Goal: Task Accomplishment & Management: Manage account settings

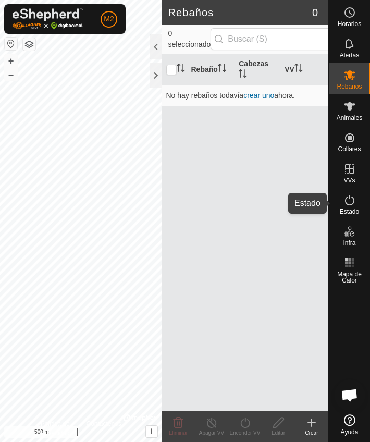
click at [352, 208] on div "Estado" at bounding box center [349, 203] width 41 height 31
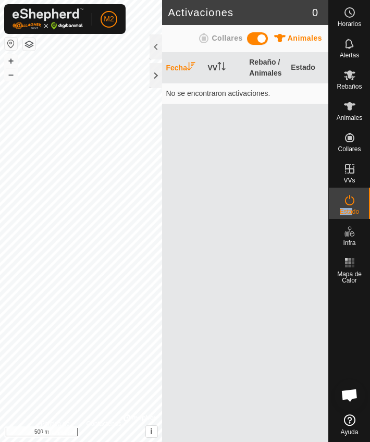
click at [353, 206] on es-activation-svg-icon at bounding box center [349, 200] width 19 height 17
drag, startPoint x: 42, startPoint y: 31, endPoint x: 353, endPoint y: 123, distance: 324.4
click at [353, 123] on div "Animales" at bounding box center [349, 109] width 41 height 31
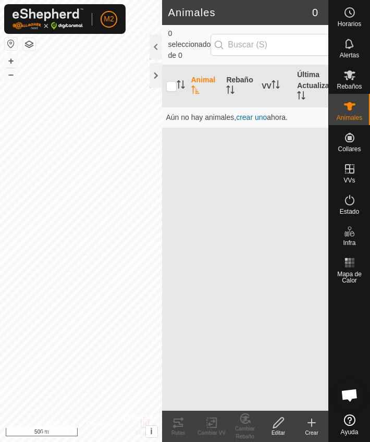
click at [364, 153] on es-menu-bar "Horarios Alertas Rebaños Animales Collares VVs Estado Infra Mapa de Calor Ayuda" at bounding box center [349, 221] width 42 height 442
click at [357, 149] on link "Monitorear Collares" at bounding box center [317, 158] width 103 height 21
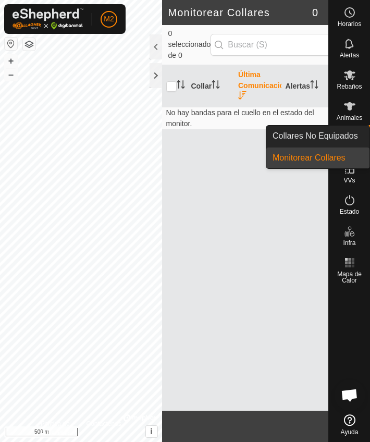
click at [357, 144] on es-menu-bar "Horarios Alertas Rebaños Animales Collares VVs Estado Infra Mapa de Calor Ayuda…" at bounding box center [349, 221] width 42 height 442
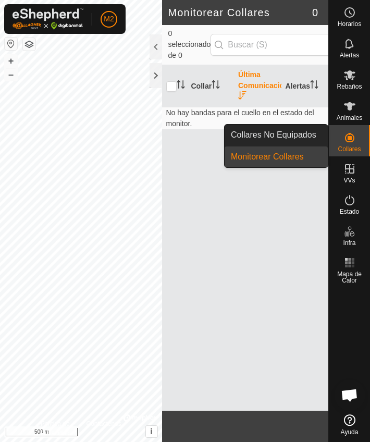
click at [328, 442] on p-menu "Collares No Equipados Monitorear Collares Collares No Equipados Monitorear Coll…" at bounding box center [328, 442] width 0 height 0
click at [301, 136] on link "Collares No Equipados" at bounding box center [276, 135] width 103 height 21
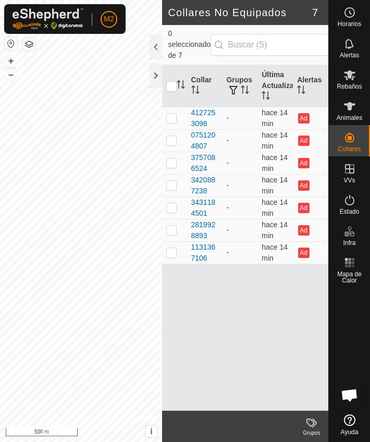
click at [352, 178] on es-menu-bar "Horarios Alertas Rebaños Animales Collares VVs Estado Infra Mapa de Calor Ayuda" at bounding box center [349, 221] width 42 height 442
drag, startPoint x: 357, startPoint y: 144, endPoint x: 352, endPoint y: 178, distance: 33.7
click at [352, 178] on es-menu-bar "Horarios Alertas Rebaños Animales Collares VVs Estado Infra Mapa de Calor Ayuda…" at bounding box center [349, 221] width 42 height 442
click at [352, 177] on link "En Rotación" at bounding box center [325, 169] width 89 height 21
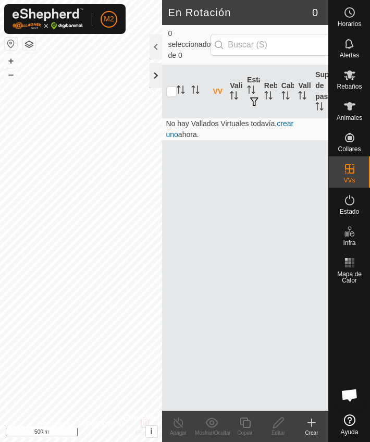
click at [157, 75] on div at bounding box center [156, 75] width 13 height 25
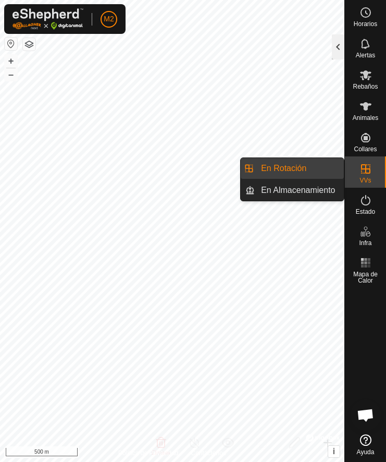
click at [338, 48] on div at bounding box center [338, 46] width 13 height 25
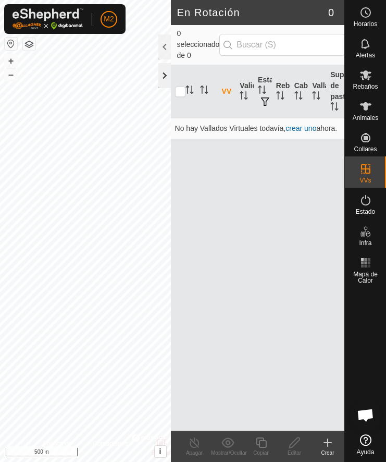
click at [167, 76] on div at bounding box center [164, 75] width 13 height 25
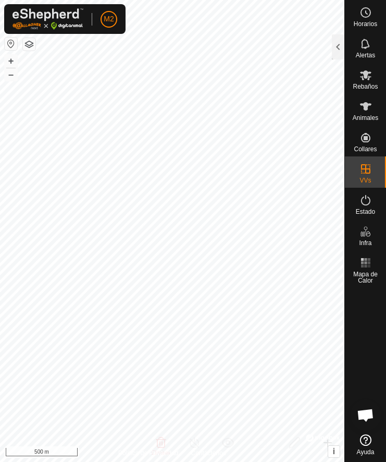
click at [364, 441] on icon at bounding box center [365, 439] width 11 height 11
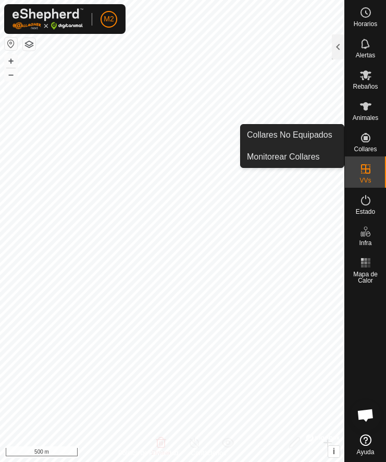
click at [368, 138] on icon at bounding box center [365, 137] width 9 height 9
click at [312, 156] on link "Monitorear Collares" at bounding box center [292, 157] width 103 height 21
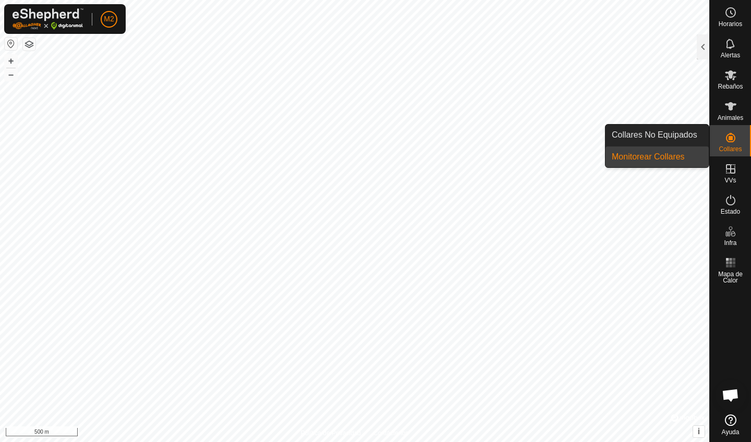
click at [370, 156] on link "Monitorear Collares" at bounding box center [656, 157] width 103 height 21
click at [370, 148] on span "Collares" at bounding box center [729, 149] width 23 height 6
click at [370, 158] on link "Monitorear Collares" at bounding box center [656, 157] width 103 height 21
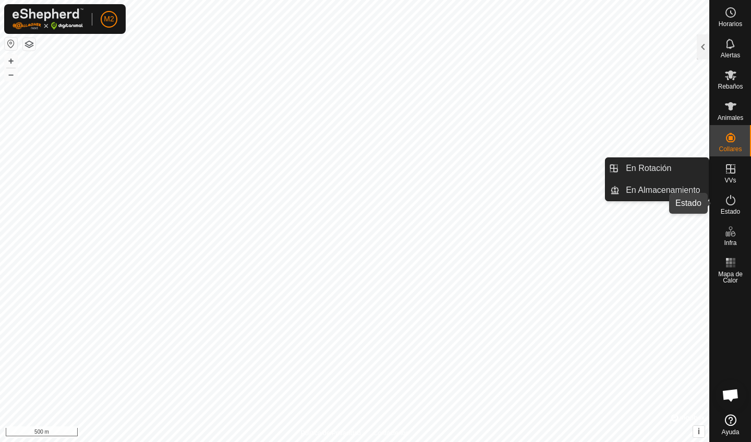
click at [370, 200] on icon at bounding box center [730, 200] width 13 height 13
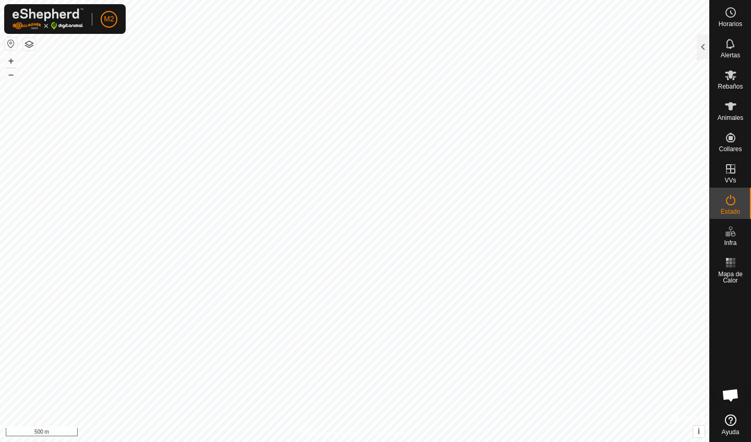
click at [370, 199] on icon at bounding box center [730, 200] width 13 height 13
click at [370, 40] on div at bounding box center [703, 46] width 13 height 25
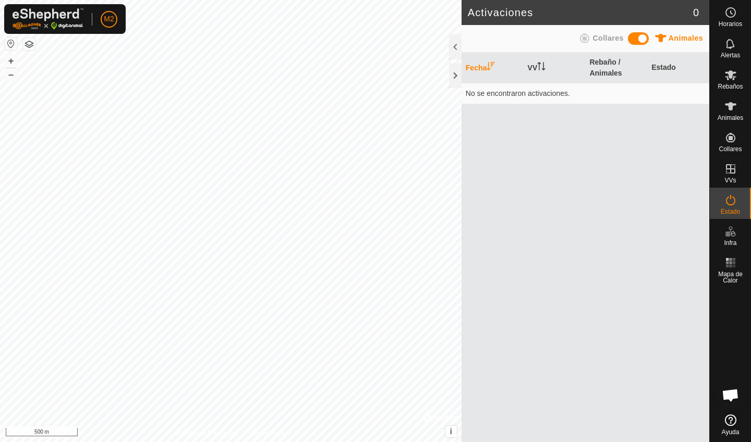
click at [370, 39] on span at bounding box center [638, 38] width 21 height 13
click at [370, 38] on span at bounding box center [638, 38] width 21 height 13
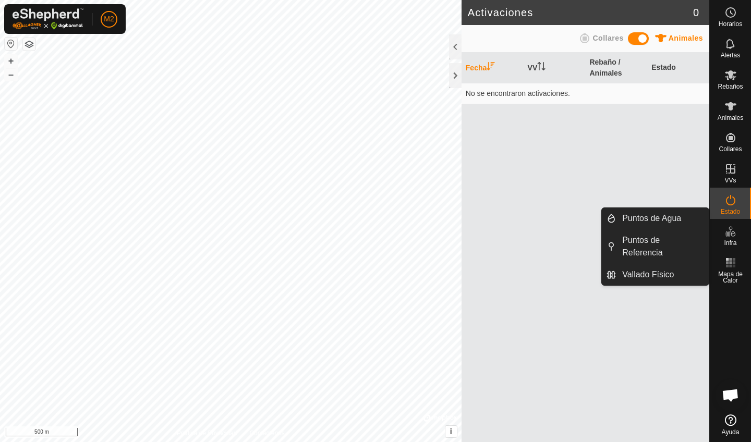
click at [370, 239] on es-infrastructure-svg-icon at bounding box center [730, 231] width 19 height 17
click at [370, 240] on span "Infra" at bounding box center [730, 243] width 13 height 6
click at [370, 242] on link "Puntos de Referencia" at bounding box center [662, 246] width 93 height 33
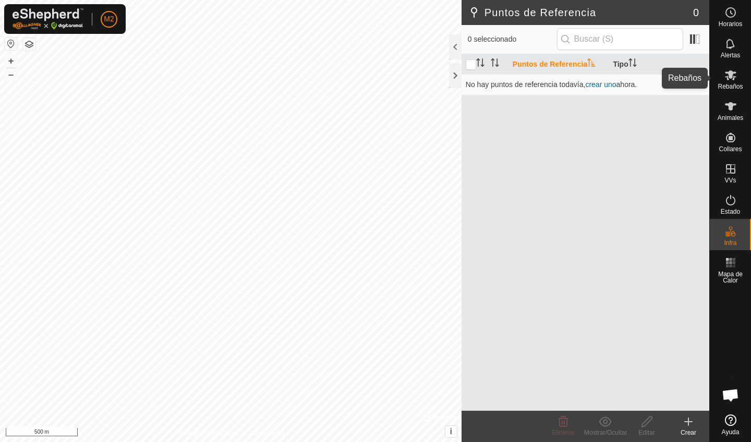
click at [370, 79] on div "Rebaños" at bounding box center [730, 78] width 41 height 31
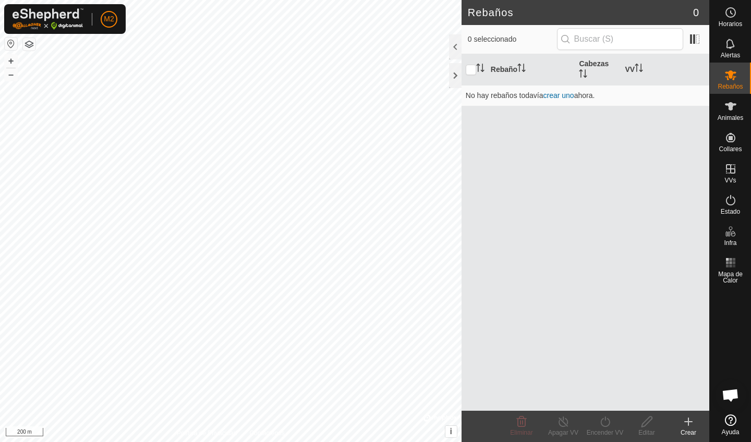
click at [370, 431] on div "Crear" at bounding box center [688, 432] width 42 height 9
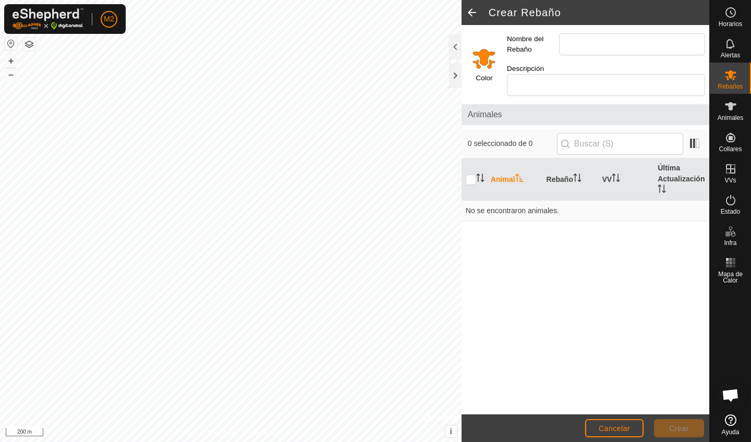
click at [370, 15] on span at bounding box center [471, 12] width 21 height 25
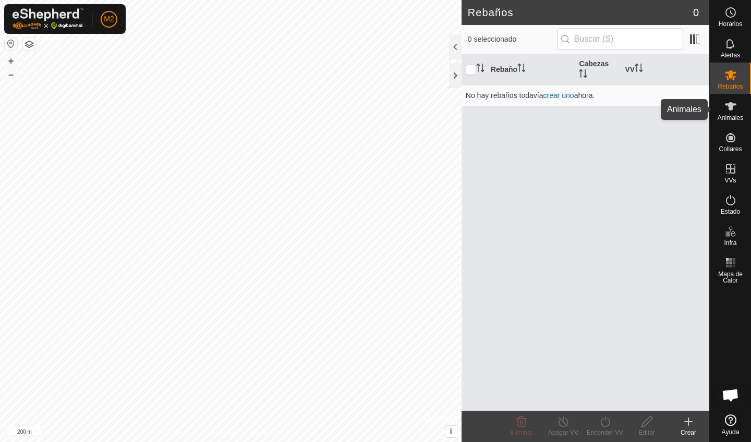
click at [370, 117] on span "Animales" at bounding box center [730, 118] width 26 height 6
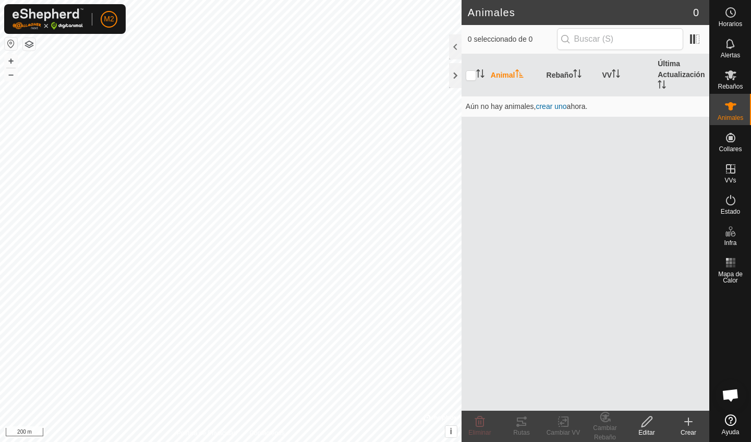
click at [370, 420] on icon at bounding box center [688, 422] width 13 height 13
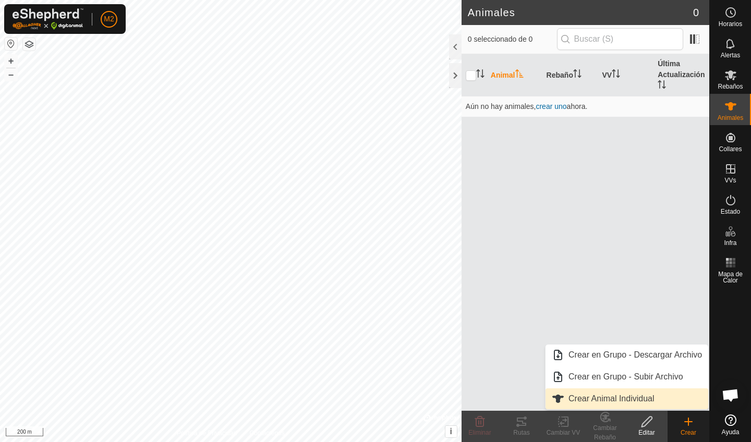
click at [370, 404] on link "Crear Animal Individual" at bounding box center [626, 398] width 163 height 21
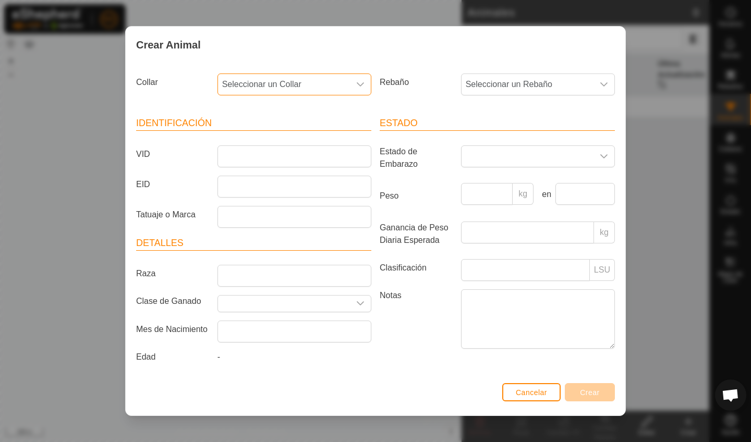
click at [328, 80] on span "Seleccionar un Collar" at bounding box center [284, 84] width 132 height 21
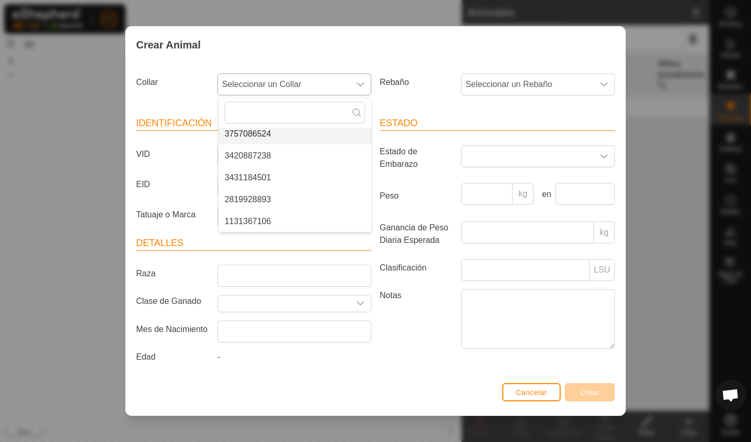
scroll to position [70, 0]
click at [370, 174] on article "Estado Estado de Embarazo Peso kg en Ganancia de Peso Diaria Esperada kg Clasif…" at bounding box center [497, 234] width 235 height 236
click at [319, 77] on span "Seleccionar un Collar" at bounding box center [284, 84] width 132 height 21
click at [370, 167] on label "Estado de Embarazo" at bounding box center [415, 157] width 81 height 25
click at [370, 400] on button "Cancelar" at bounding box center [531, 392] width 58 height 18
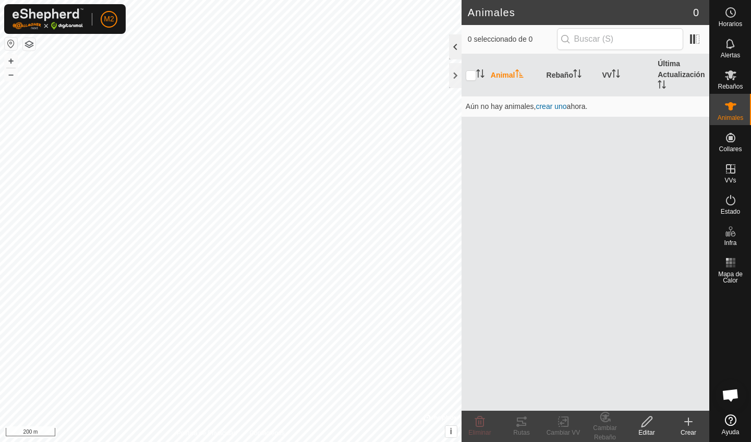
click at [370, 53] on div at bounding box center [455, 46] width 13 height 25
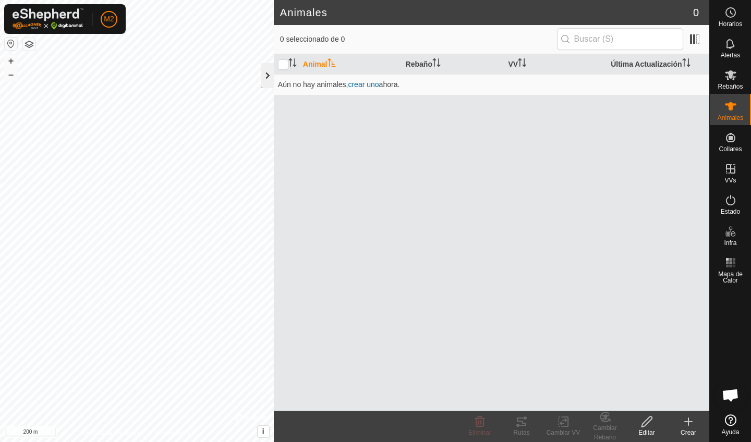
click at [267, 72] on div at bounding box center [267, 75] width 13 height 25
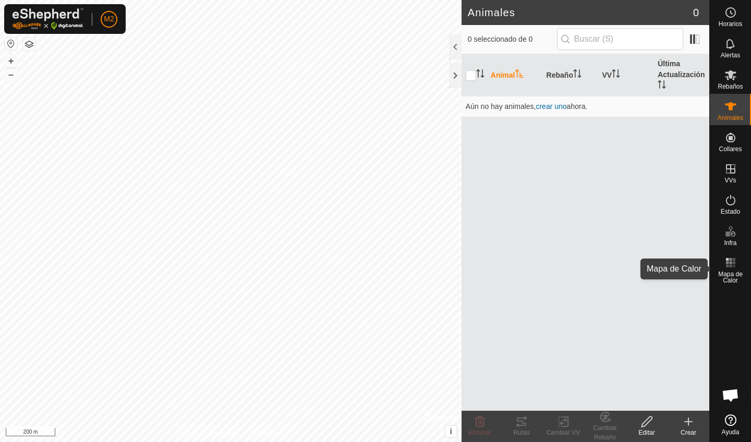
click at [370, 274] on span "Mapa de Calor" at bounding box center [730, 277] width 36 height 13
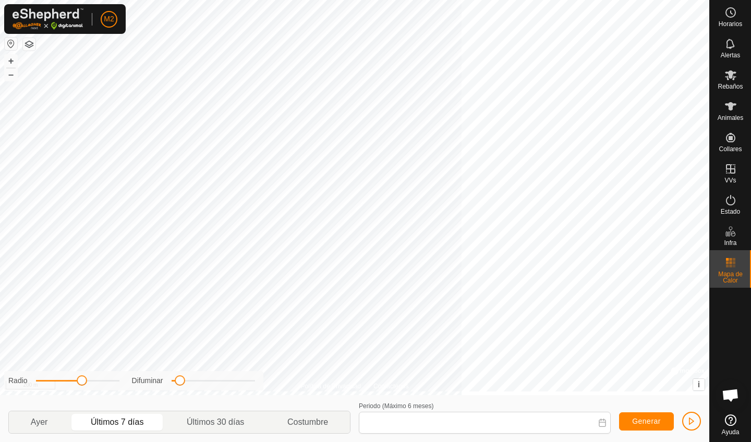
type input "15 Sep, 2025 - 21 Sep, 2025"
click at [370, 267] on rect at bounding box center [733, 266] width 3 height 3
drag, startPoint x: 177, startPoint y: 385, endPoint x: 126, endPoint y: 379, distance: 51.5
click at [126, 379] on div "Radio Difuminar" at bounding box center [133, 380] width 259 height 19
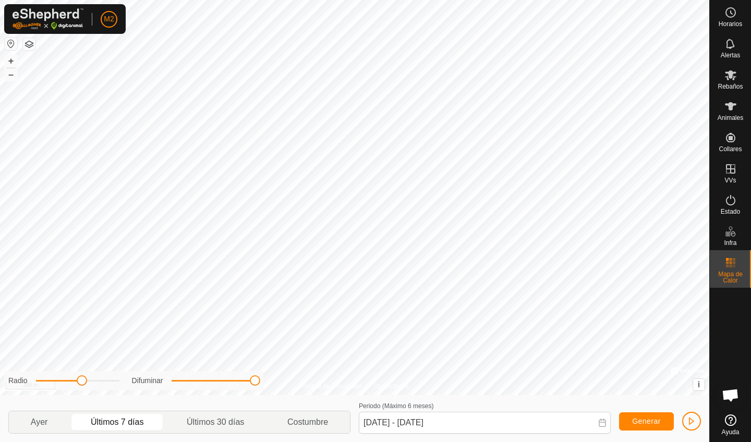
click at [295, 383] on div "Política de Privacidad Contáctenos + – ⇧ i © Mapbox , © OpenStreetMap , Improve…" at bounding box center [354, 221] width 709 height 442
drag, startPoint x: 256, startPoint y: 381, endPoint x: 178, endPoint y: 379, distance: 77.7
click at [178, 379] on span at bounding box center [180, 380] width 10 height 10
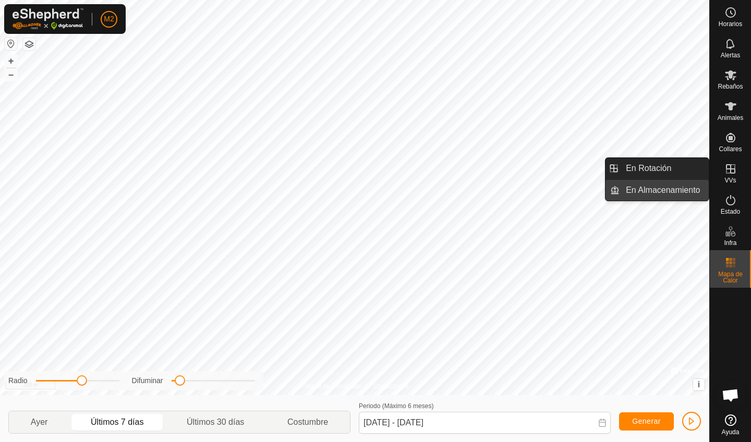
click at [370, 188] on link "En Almacenamiento" at bounding box center [663, 190] width 89 height 21
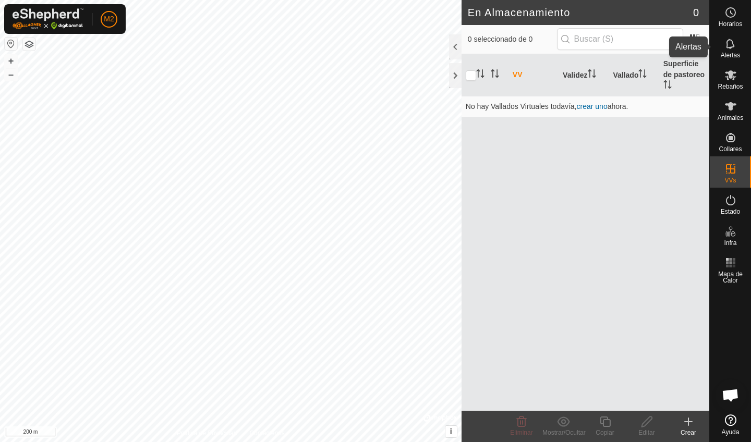
click at [370, 51] on div "Alertas" at bounding box center [730, 46] width 41 height 31
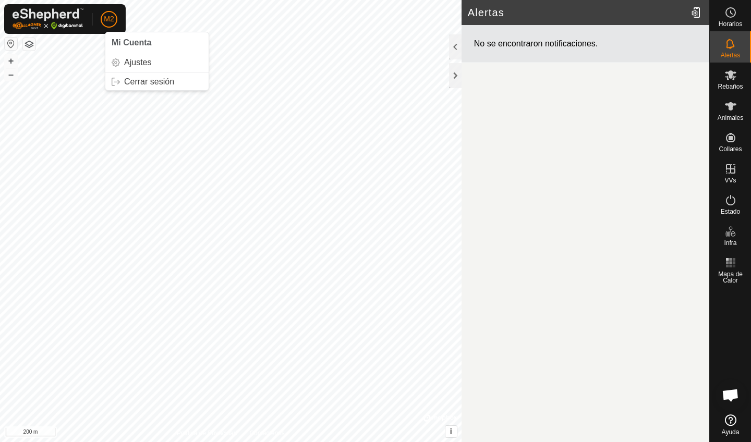
click at [29, 43] on button "button" at bounding box center [29, 44] width 13 height 13
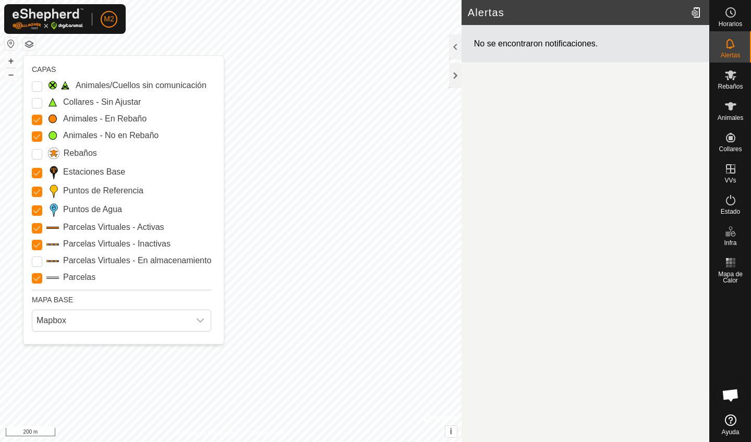
click at [30, 43] on button "button" at bounding box center [29, 44] width 13 height 13
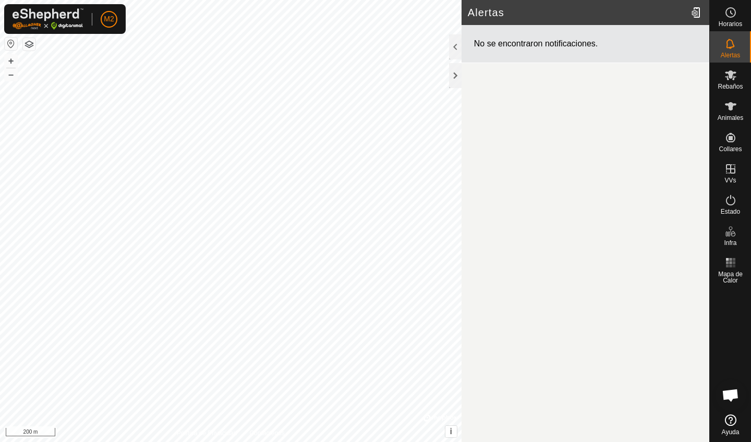
click at [9, 45] on button "button" at bounding box center [11, 44] width 13 height 13
click at [370, 206] on es-activation-svg-icon at bounding box center [730, 200] width 19 height 17
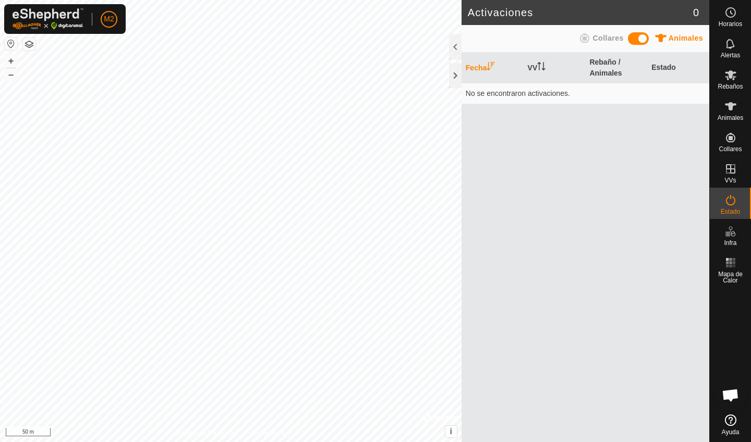
click at [370, 394] on span "Chat abierto" at bounding box center [730, 396] width 17 height 15
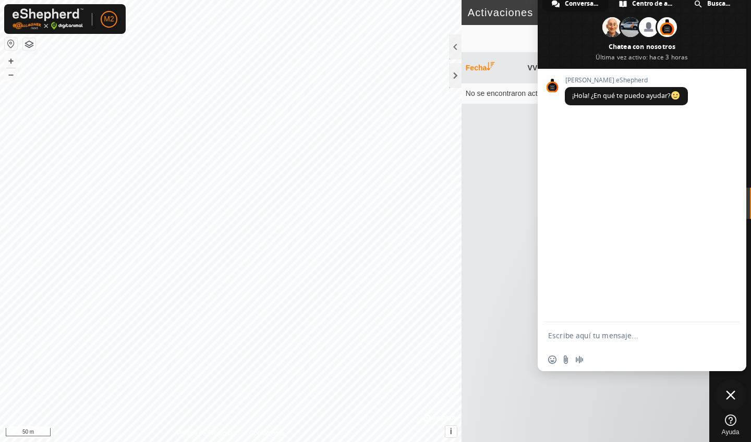
click at [370, 334] on textarea "Escribe aquí tu mensaje..." at bounding box center [630, 335] width 165 height 9
click at [370, 229] on div "Fecha VV Rebaño / Animales Estado No se encontraron activaciones." at bounding box center [585, 247] width 248 height 389
click at [370, 222] on div "Fecha VV Rebaño / Animales Estado No se encontraron activaciones." at bounding box center [585, 247] width 248 height 389
click at [370, 306] on div "Fecha VV Rebaño / Animales Estado No se encontraron activaciones." at bounding box center [585, 247] width 248 height 389
click at [370, 393] on span "Cerrar el chat" at bounding box center [730, 395] width 9 height 9
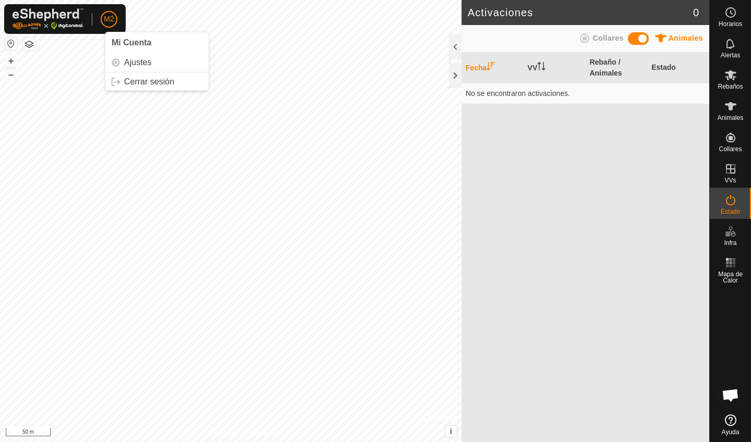
click at [87, 16] on div "M2 Mi Cuenta Ajustes Cerrar sesión" at bounding box center [64, 19] width 121 height 30
click at [113, 20] on span "M2" at bounding box center [109, 19] width 10 height 11
click at [142, 64] on link "Ajustes" at bounding box center [156, 62] width 103 height 17
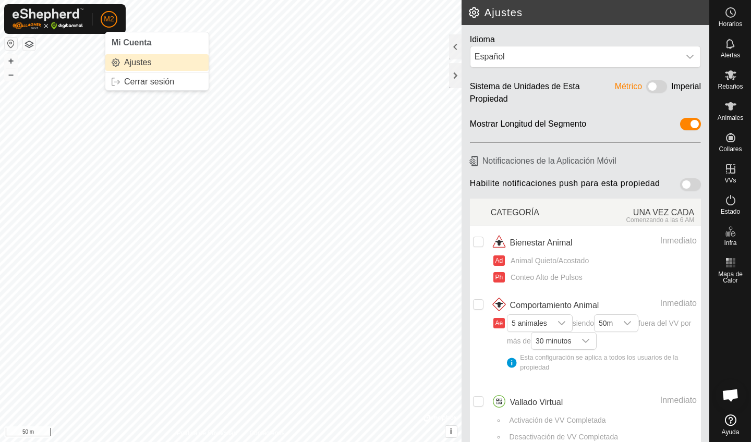
click at [132, 64] on link "Ajustes" at bounding box center [156, 62] width 103 height 17
click at [370, 43] on div at bounding box center [455, 46] width 13 height 25
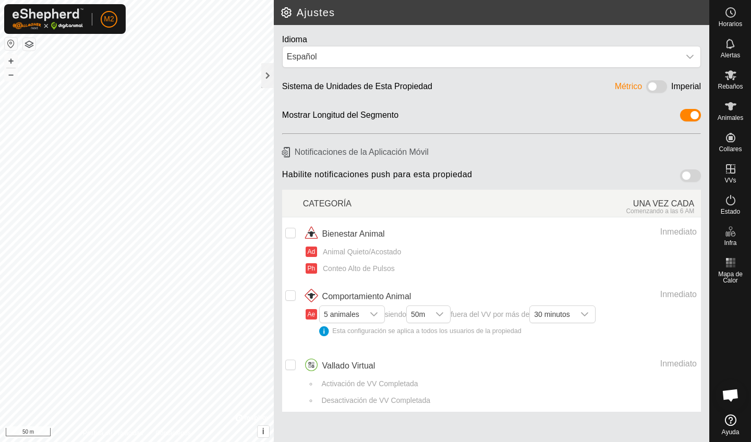
click at [346, 115] on div "Mostrar Longitud del Segmento" at bounding box center [340, 117] width 116 height 16
click at [349, 94] on div "Sistema de Unidades de Esta Propiedad" at bounding box center [357, 88] width 150 height 16
click at [131, 45] on span "Mi Cuenta" at bounding box center [132, 42] width 40 height 9
click at [128, 60] on link "Ajustes" at bounding box center [156, 62] width 103 height 17
click at [362, 149] on h6 "Notificaciones de la Aplicación Móvil" at bounding box center [491, 152] width 427 height 18
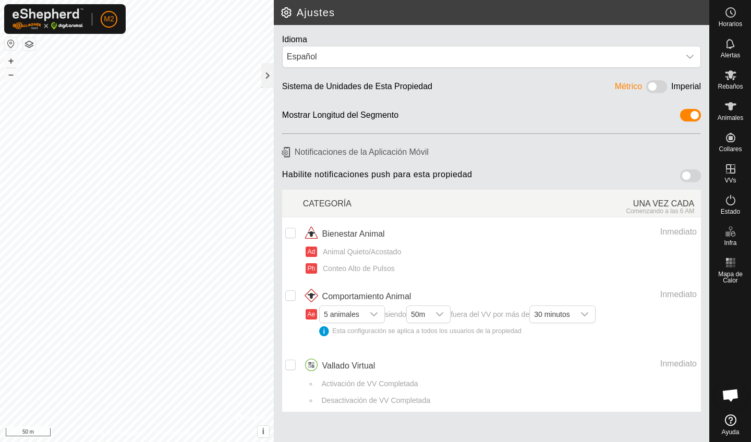
click at [306, 149] on h6 "Notificaciones de la Aplicación Móvil" at bounding box center [491, 152] width 427 height 18
click at [370, 180] on span "Habilite notificaciones push para esta propiedad" at bounding box center [377, 177] width 190 height 16
click at [109, 21] on span "M2" at bounding box center [109, 19] width 10 height 11
click at [145, 83] on link "Cerrar sesión" at bounding box center [156, 82] width 103 height 17
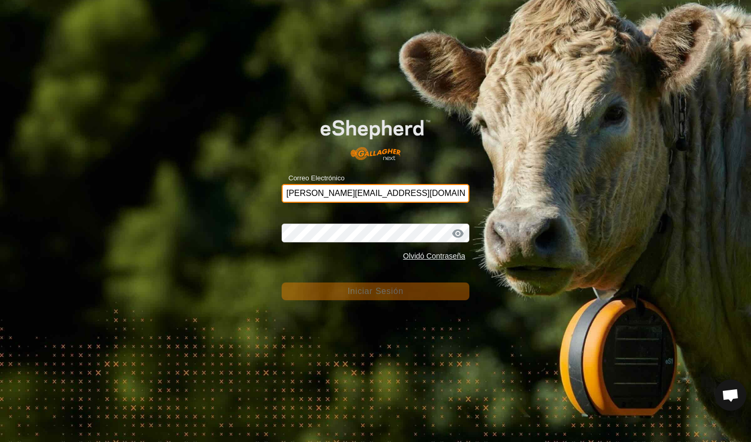
type input "maria-sanchez@correoganadero.es"
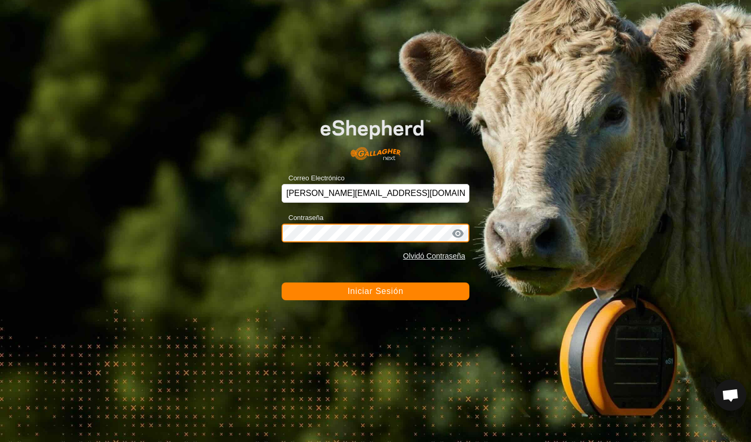
click at [370, 291] on button "Iniciar Sesión" at bounding box center [376, 292] width 188 height 18
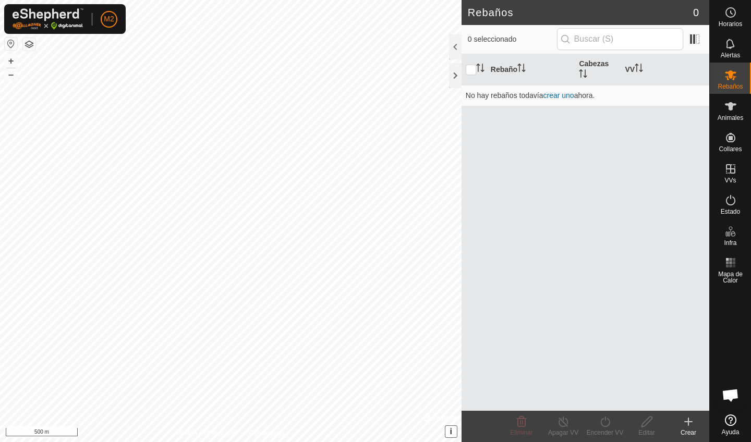
click at [370, 430] on span "i" at bounding box center [451, 431] width 2 height 9
click at [370, 431] on span "›" at bounding box center [450, 431] width 3 height 9
click at [105, 22] on span "M2" at bounding box center [109, 19] width 10 height 11
click at [138, 63] on link "Ajustes" at bounding box center [156, 62] width 103 height 17
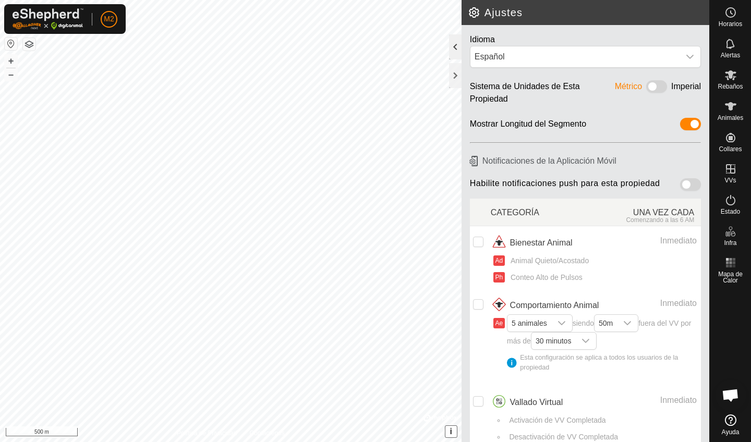
click at [370, 43] on div at bounding box center [455, 46] width 13 height 25
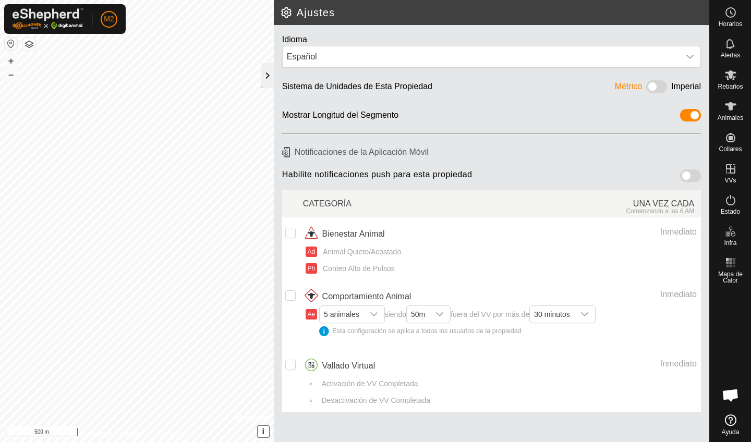
click at [264, 75] on div at bounding box center [267, 75] width 13 height 25
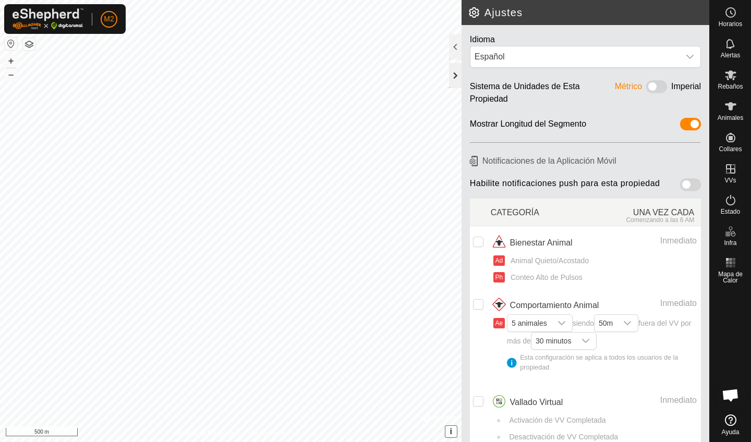
click at [370, 72] on div at bounding box center [455, 75] width 13 height 25
